Goal: Entertainment & Leisure: Consume media (video, audio)

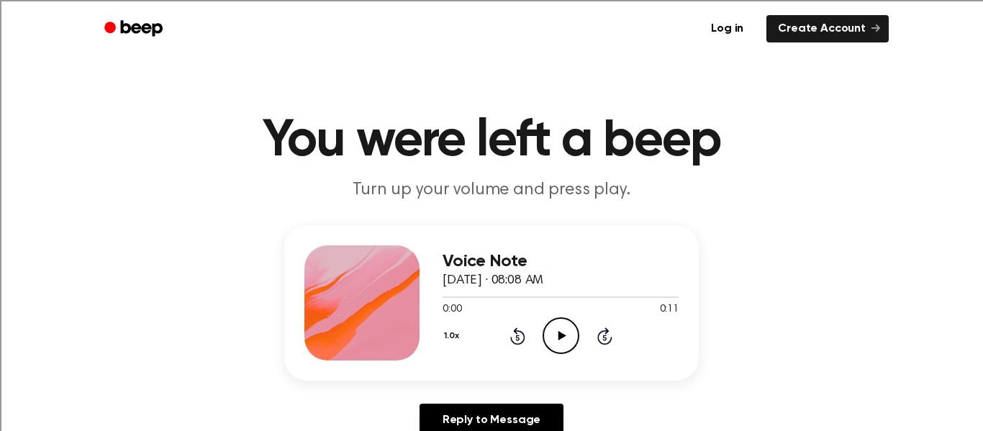
click at [569, 344] on icon "Play Audio" at bounding box center [561, 335] width 37 height 37
click at [565, 330] on icon "Play Audio" at bounding box center [561, 335] width 37 height 37
click at [560, 336] on icon at bounding box center [562, 335] width 8 height 9
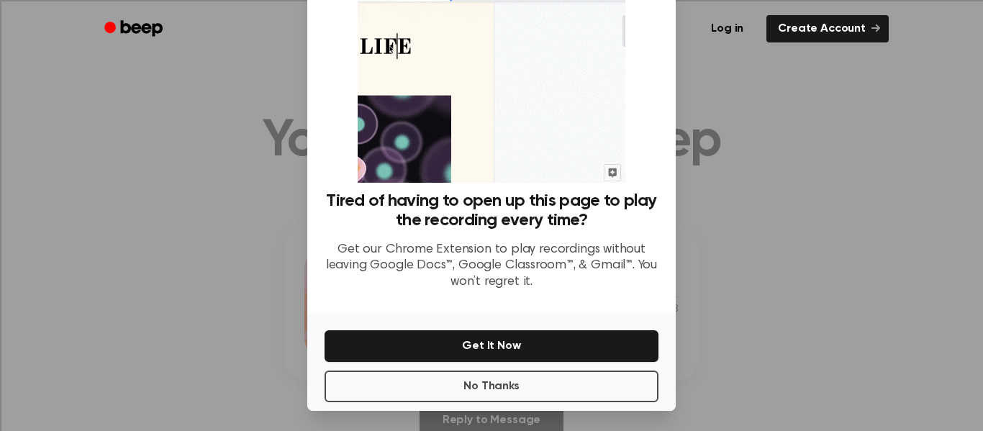
scroll to position [93, 0]
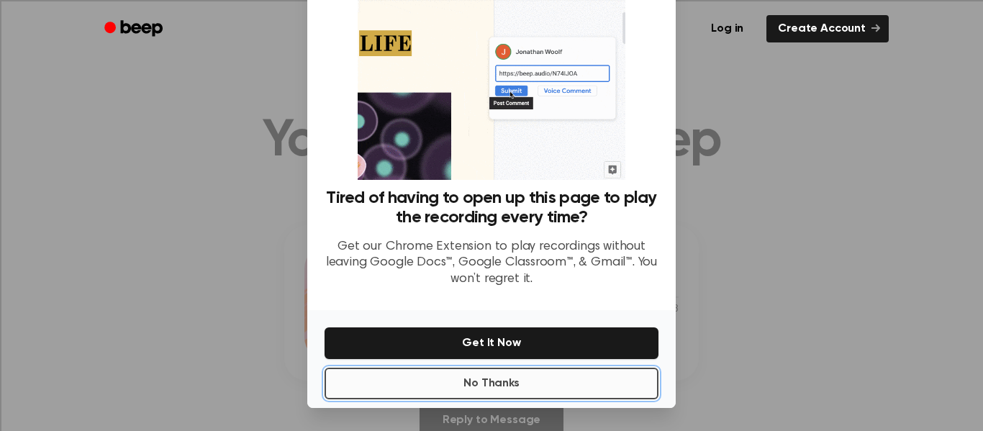
click at [520, 388] on button "No Thanks" at bounding box center [492, 384] width 334 height 32
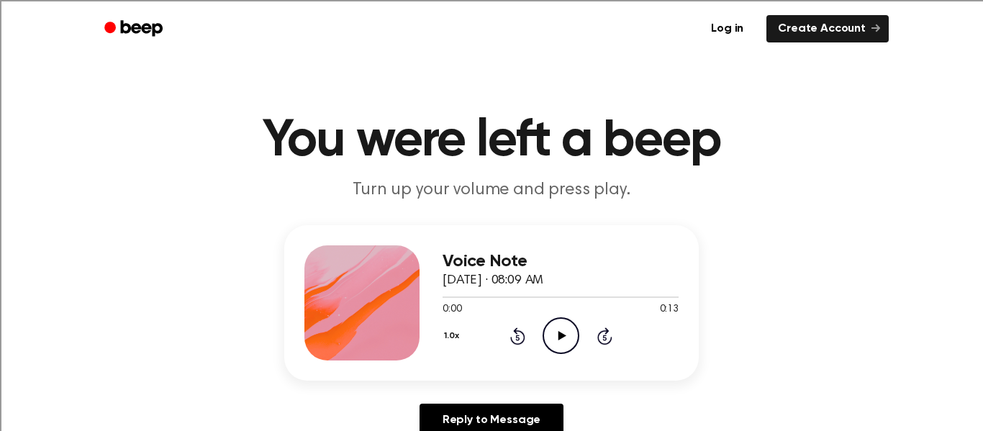
click at [556, 341] on icon "Play Audio" at bounding box center [561, 335] width 37 height 37
click at [563, 333] on icon "Play Audio" at bounding box center [561, 335] width 37 height 37
click at [567, 330] on icon "Play Audio" at bounding box center [561, 335] width 37 height 37
click at [549, 326] on icon "Play Audio" at bounding box center [561, 335] width 37 height 37
click at [526, 329] on div "1.0x Rewind 5 seconds Play Audio Skip 5 seconds" at bounding box center [561, 335] width 236 height 37
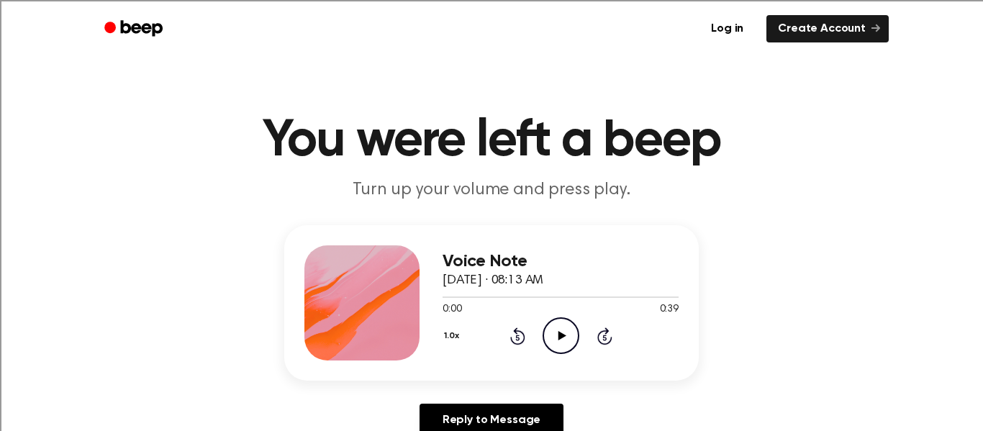
click at [571, 337] on icon "Play Audio" at bounding box center [561, 335] width 37 height 37
click at [565, 337] on icon "Play Audio" at bounding box center [561, 335] width 37 height 37
click at [561, 327] on icon "Play Audio" at bounding box center [561, 335] width 37 height 37
